Goal: Task Accomplishment & Management: Complete application form

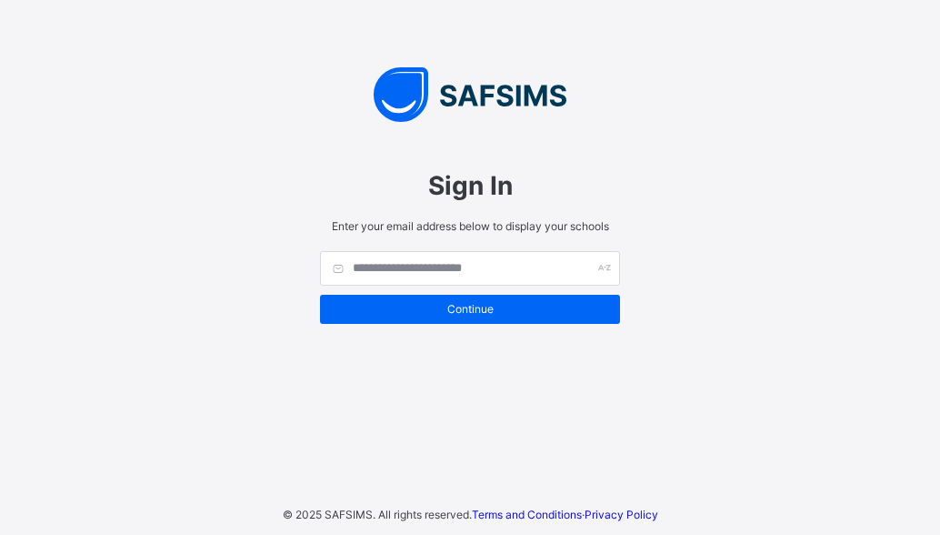
click at [389, 230] on span "Enter your email address below to display your schools" at bounding box center [470, 226] width 300 height 14
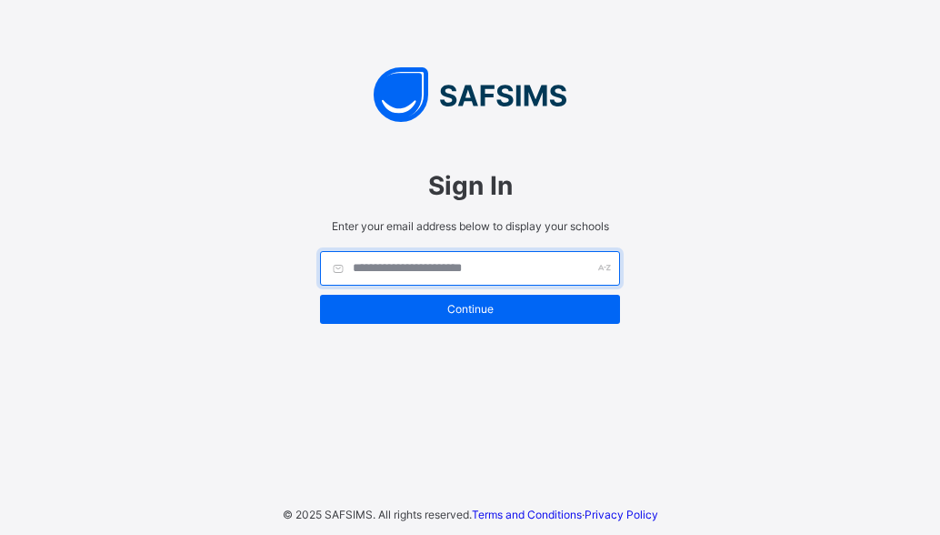
click at [384, 265] on input "text" at bounding box center [470, 268] width 300 height 35
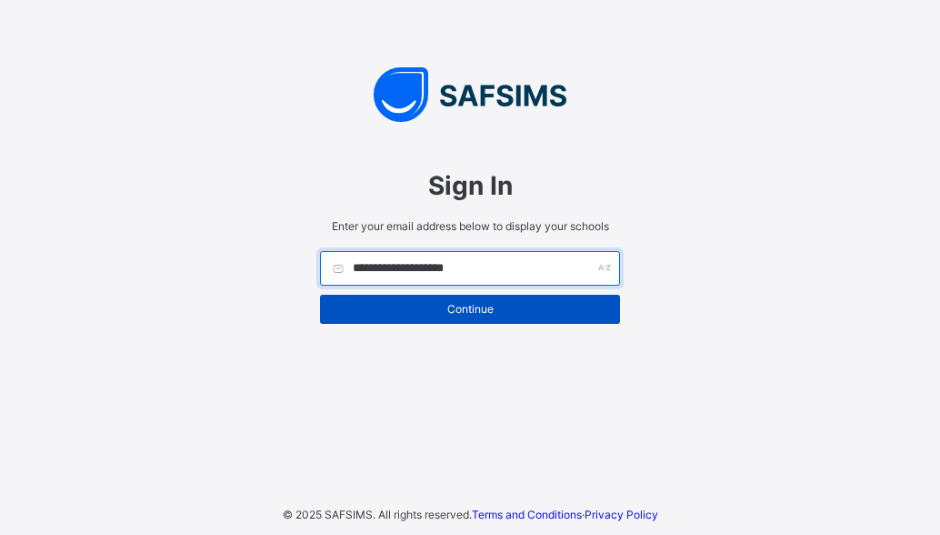
type input "**********"
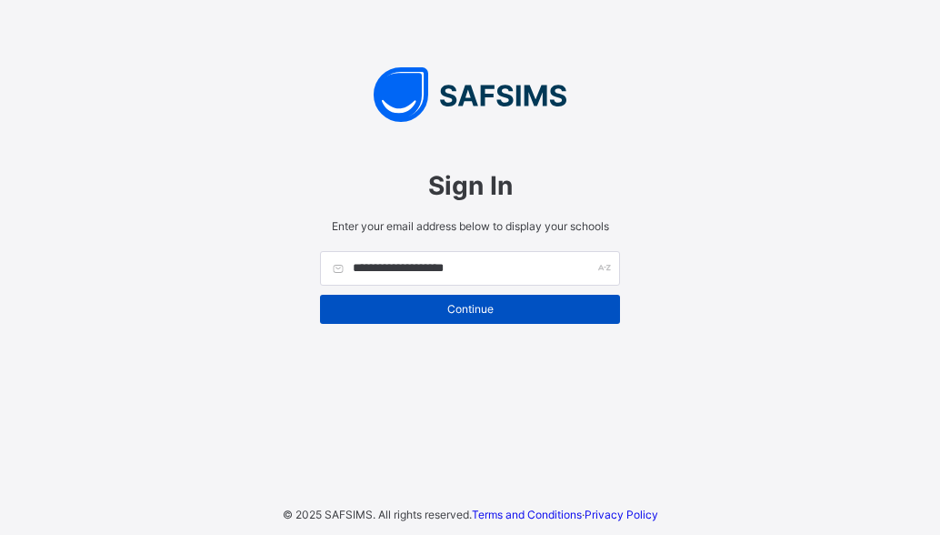
click at [471, 315] on span "Continue" at bounding box center [470, 309] width 273 height 14
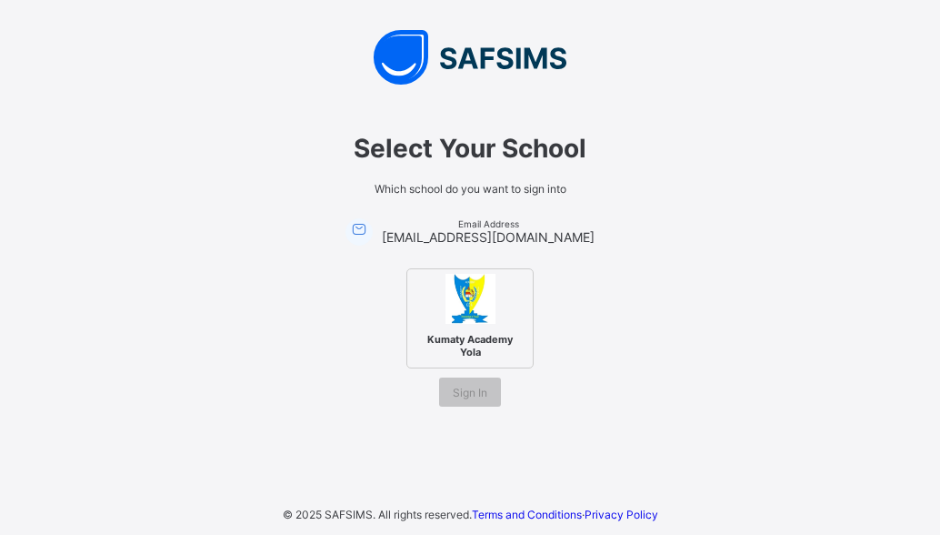
click at [476, 320] on img at bounding box center [471, 299] width 50 height 50
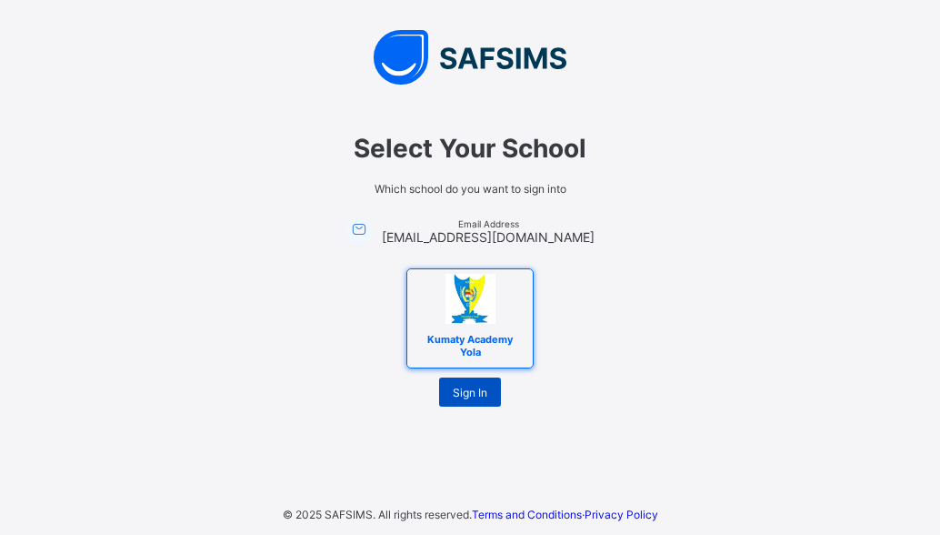
click at [470, 392] on span "Sign In" at bounding box center [470, 393] width 35 height 14
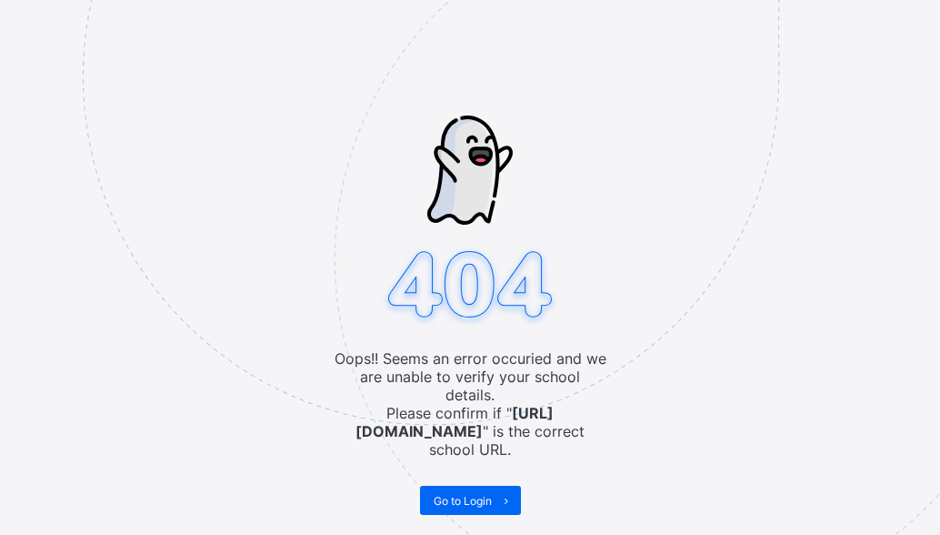
click at [481, 365] on img at bounding box center [557, 167] width 948 height 879
click at [471, 494] on span "Go to Login" at bounding box center [463, 501] width 58 height 14
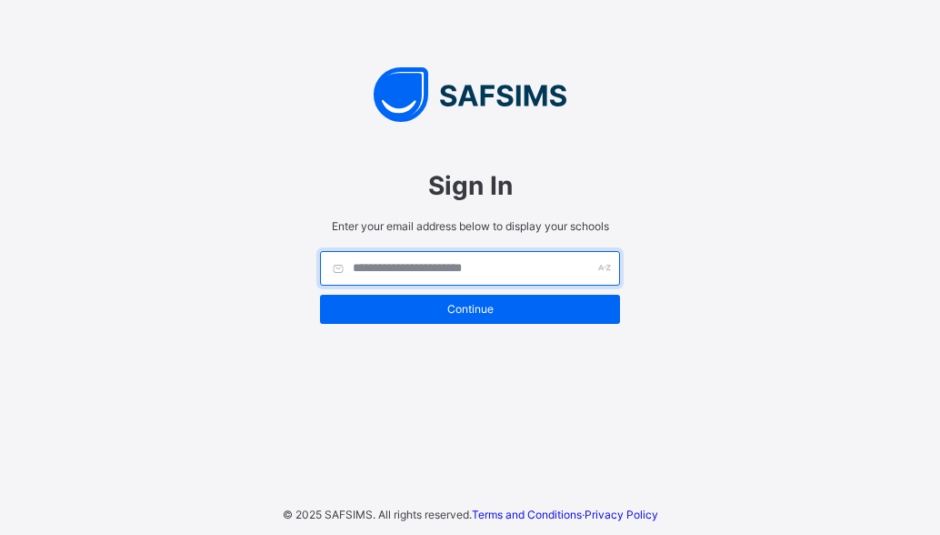
click at [391, 265] on input "text" at bounding box center [470, 268] width 300 height 35
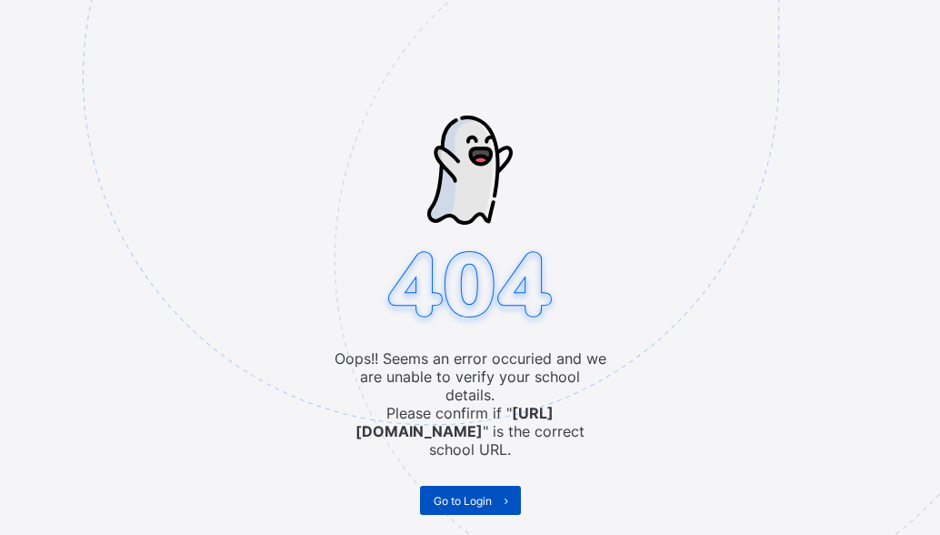
click at [459, 494] on span "Go to Login" at bounding box center [463, 501] width 58 height 14
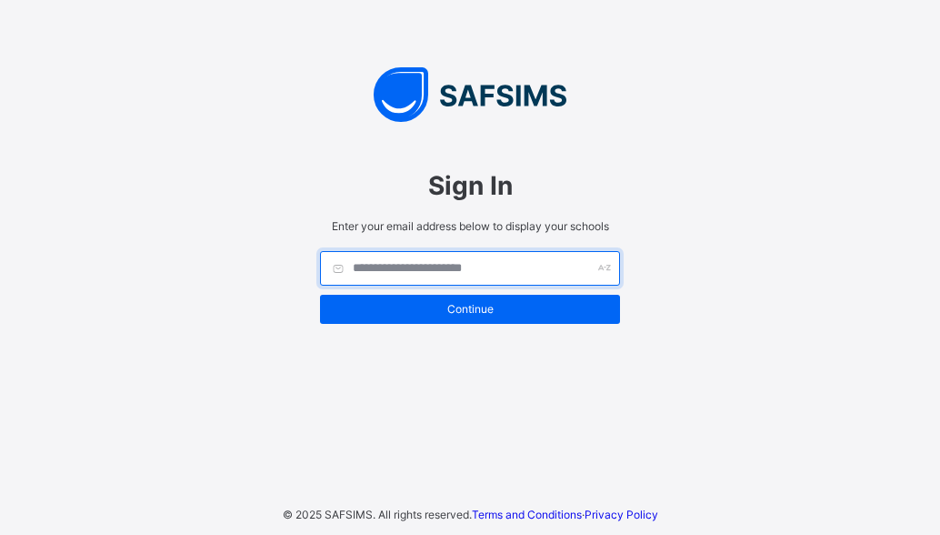
click at [426, 265] on input "text" at bounding box center [470, 268] width 300 height 35
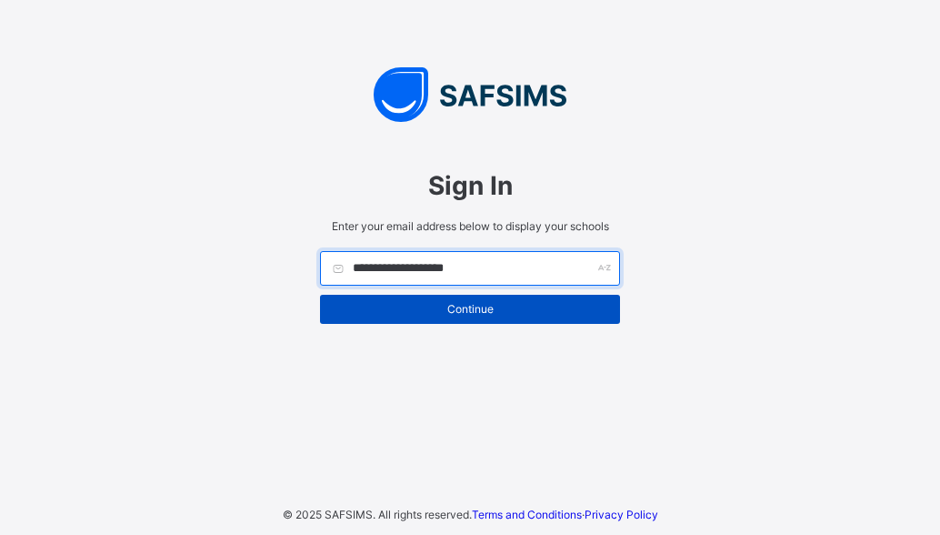
type input "**********"
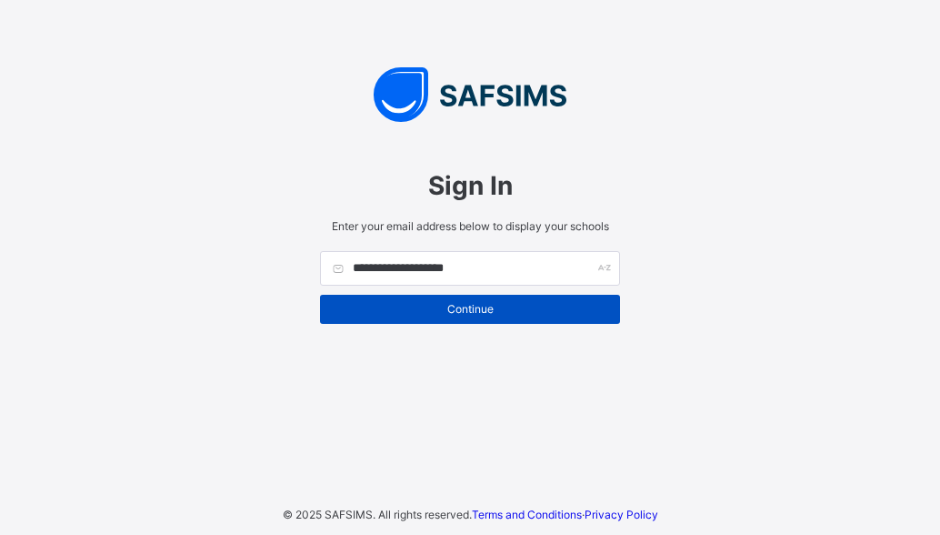
click at [466, 303] on span "Continue" at bounding box center [470, 309] width 273 height 14
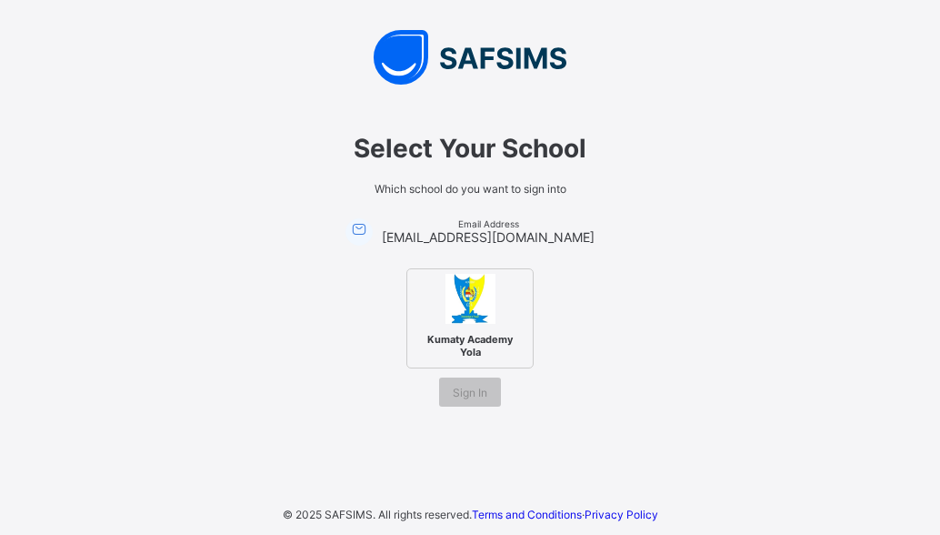
click at [467, 305] on img at bounding box center [471, 299] width 50 height 50
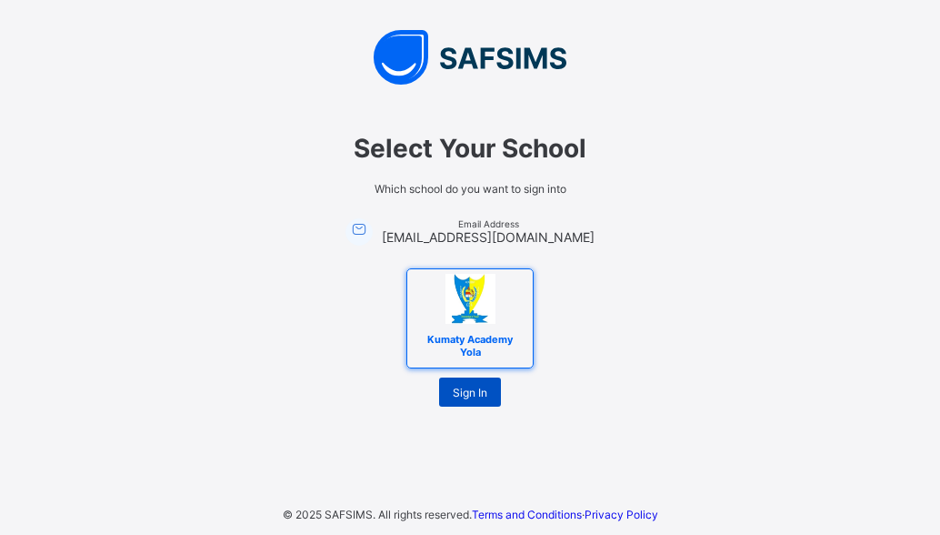
click at [472, 390] on span "Sign In" at bounding box center [470, 393] width 35 height 14
